Goal: Task Accomplishment & Management: Use online tool/utility

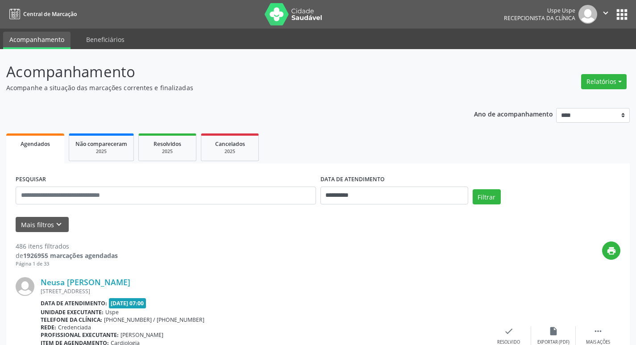
click at [597, 82] on button "Relatórios" at bounding box center [603, 81] width 45 height 15
click at [565, 103] on link "Agendamentos" at bounding box center [579, 101] width 96 height 12
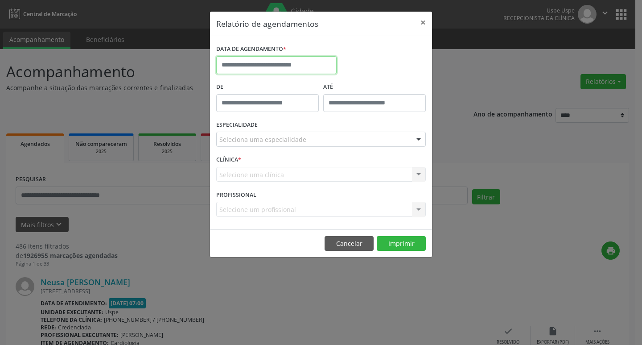
click at [246, 61] on input "text" at bounding box center [276, 65] width 120 height 18
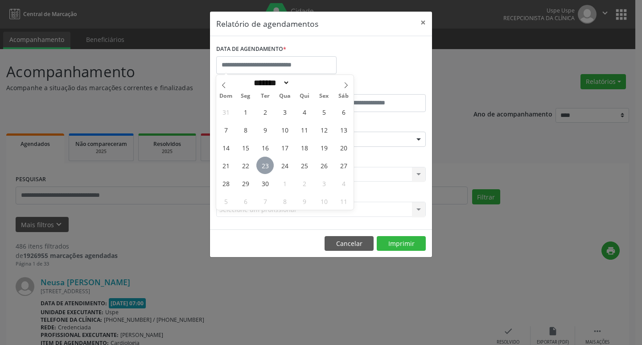
click at [268, 165] on span "23" at bounding box center [264, 165] width 17 height 17
type input "**********"
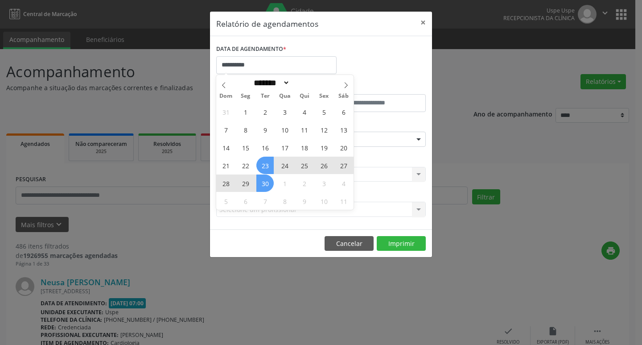
click at [259, 182] on span "30" at bounding box center [264, 182] width 17 height 17
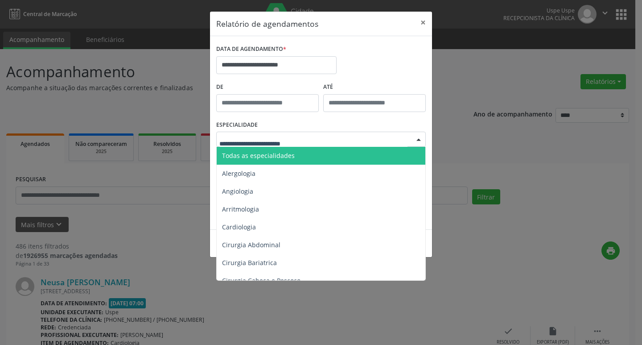
click at [291, 155] on span "Todas as especialidades" at bounding box center [258, 155] width 73 height 8
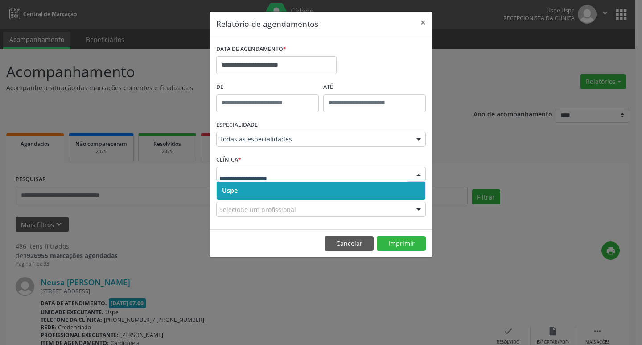
drag, startPoint x: 258, startPoint y: 188, endPoint x: 267, endPoint y: 180, distance: 11.7
click at [258, 187] on span "Uspe" at bounding box center [321, 191] width 209 height 18
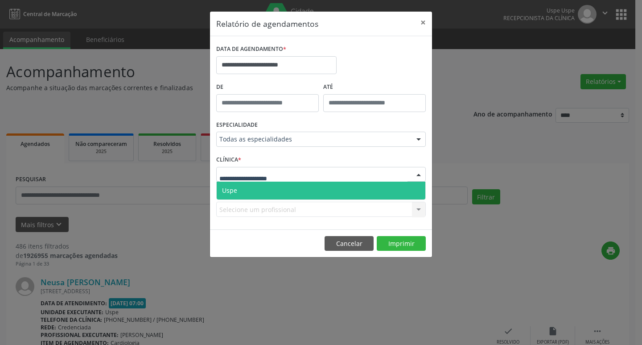
click at [268, 194] on span "Uspe" at bounding box center [321, 191] width 209 height 18
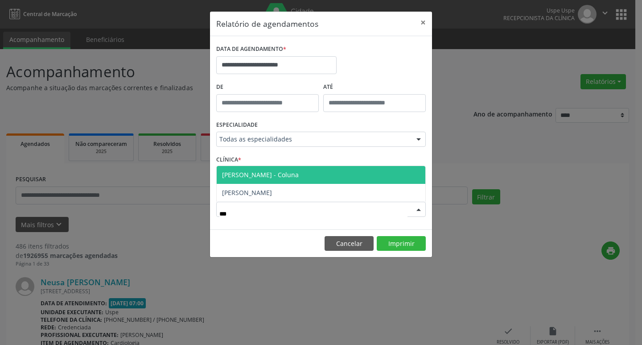
type input "****"
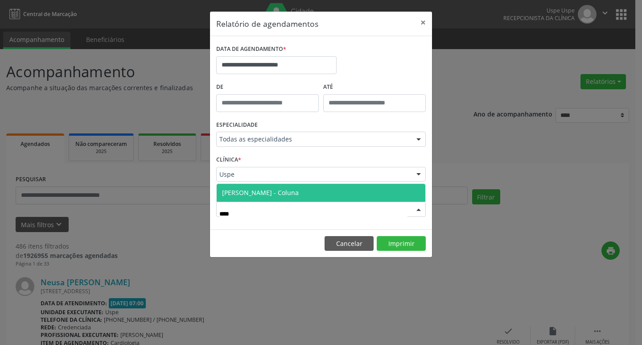
click at [268, 195] on span "[PERSON_NAME] - Coluna" at bounding box center [260, 192] width 77 height 8
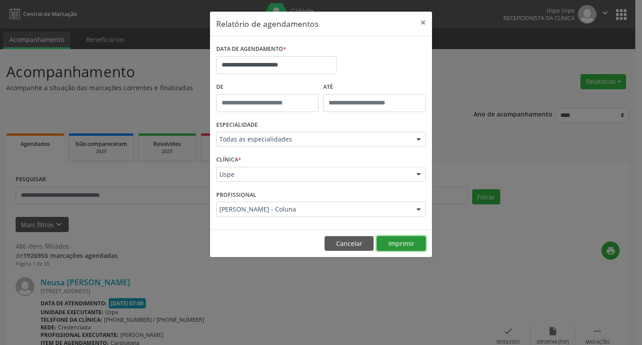
click at [405, 242] on button "Imprimir" at bounding box center [401, 243] width 49 height 15
